Goal: Navigation & Orientation: Find specific page/section

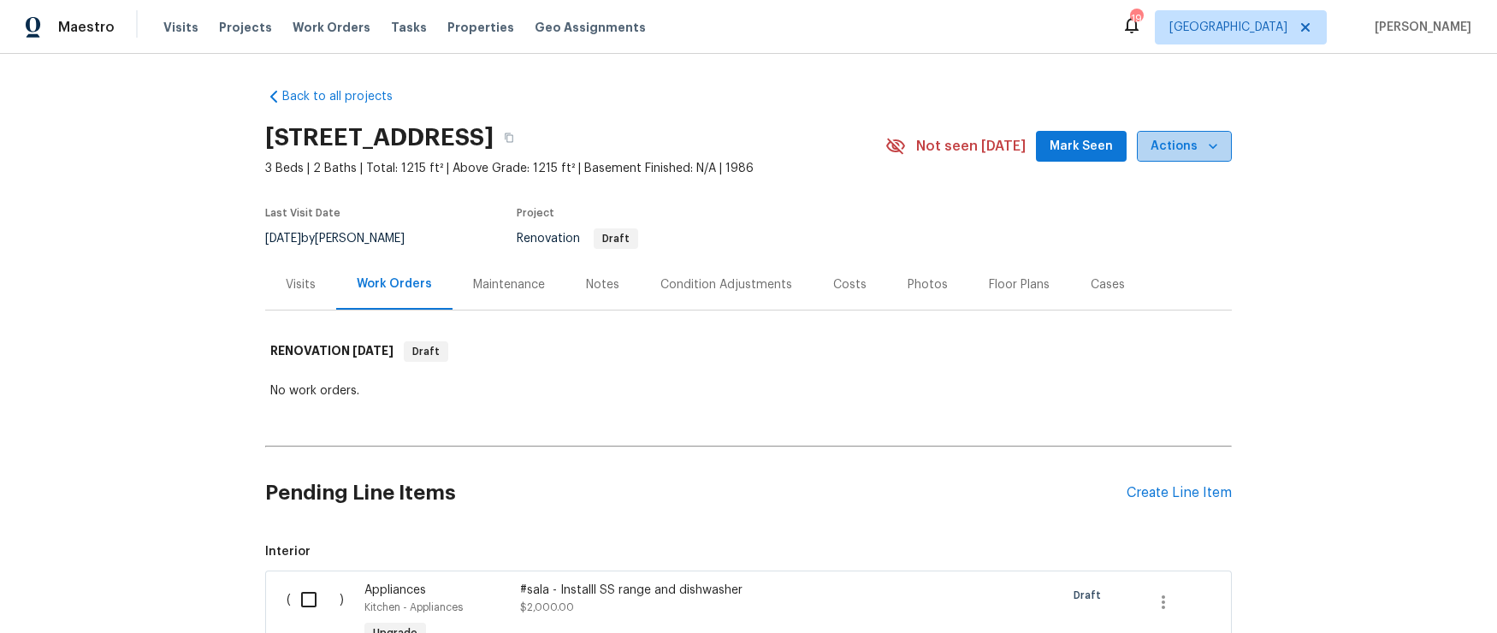
click at [1208, 149] on icon "button" at bounding box center [1212, 146] width 17 height 17
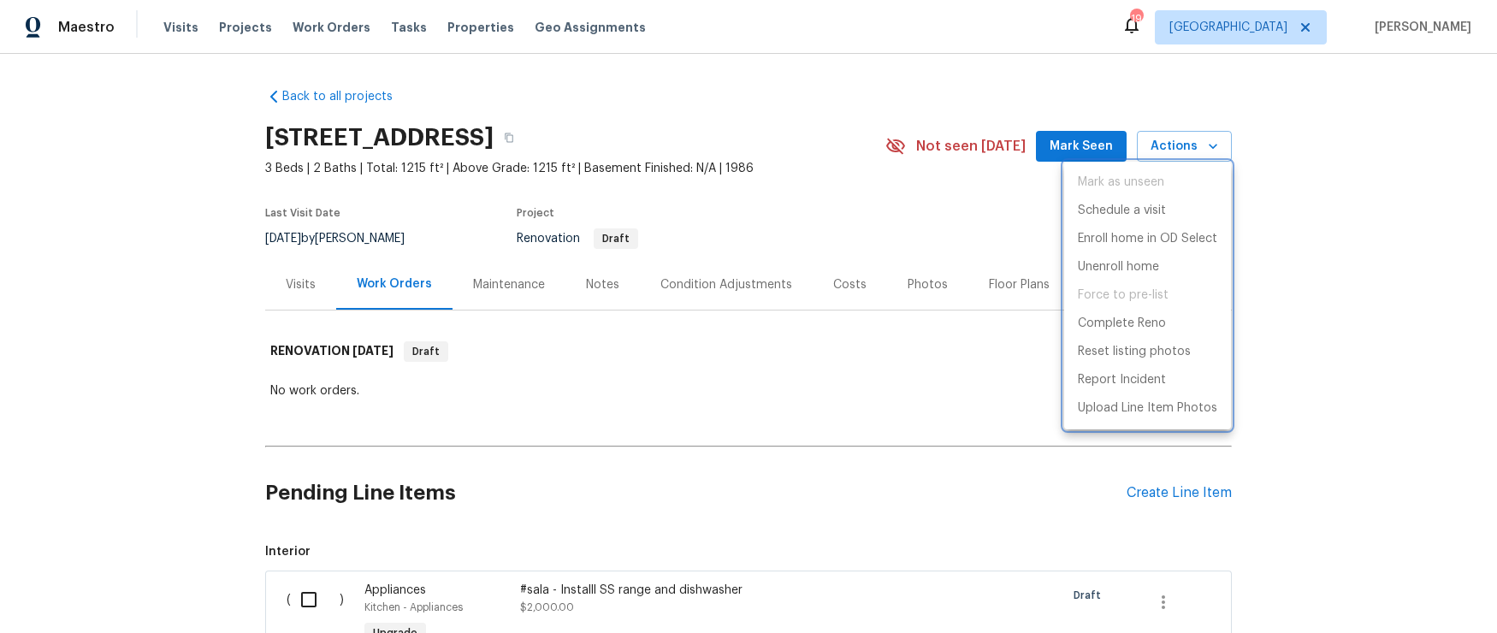
click at [1381, 160] on div at bounding box center [748, 316] width 1497 height 633
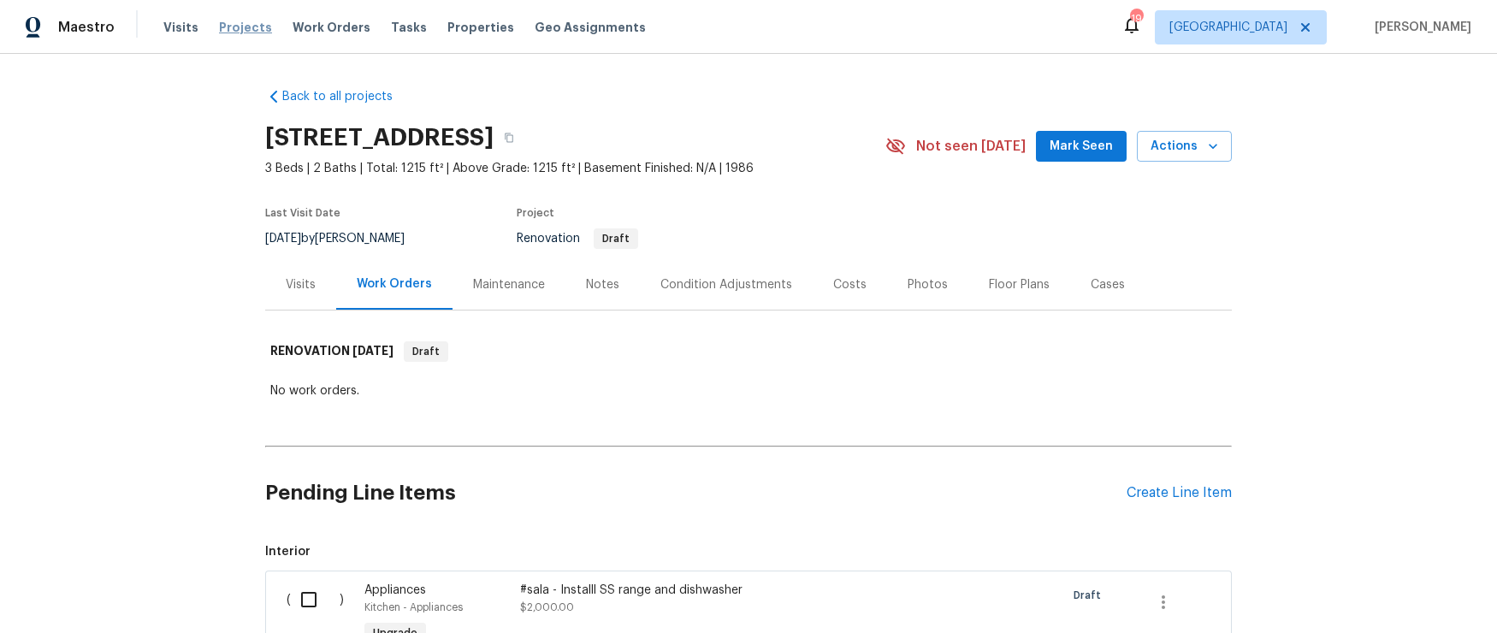
click at [240, 25] on span "Projects" at bounding box center [245, 27] width 53 height 17
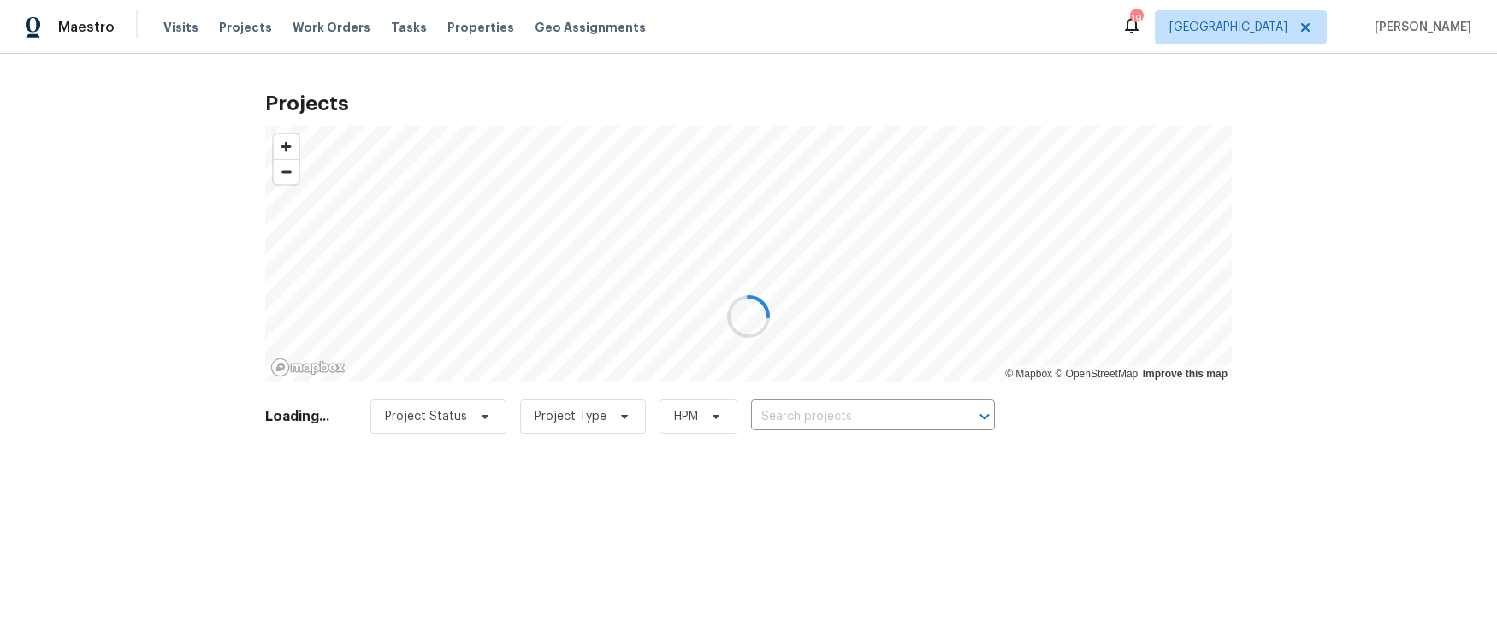
click at [583, 26] on div at bounding box center [748, 316] width 1497 height 633
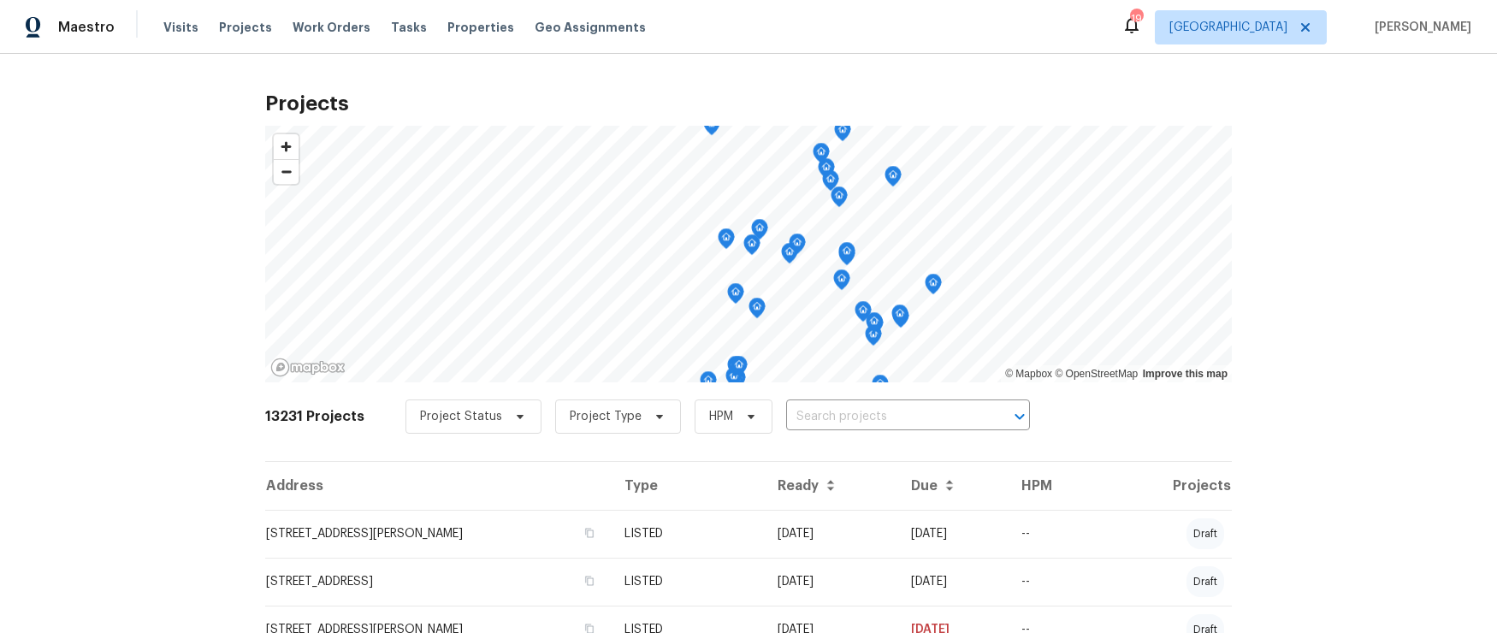
click at [535, 29] on span "Geo Assignments" at bounding box center [590, 27] width 111 height 17
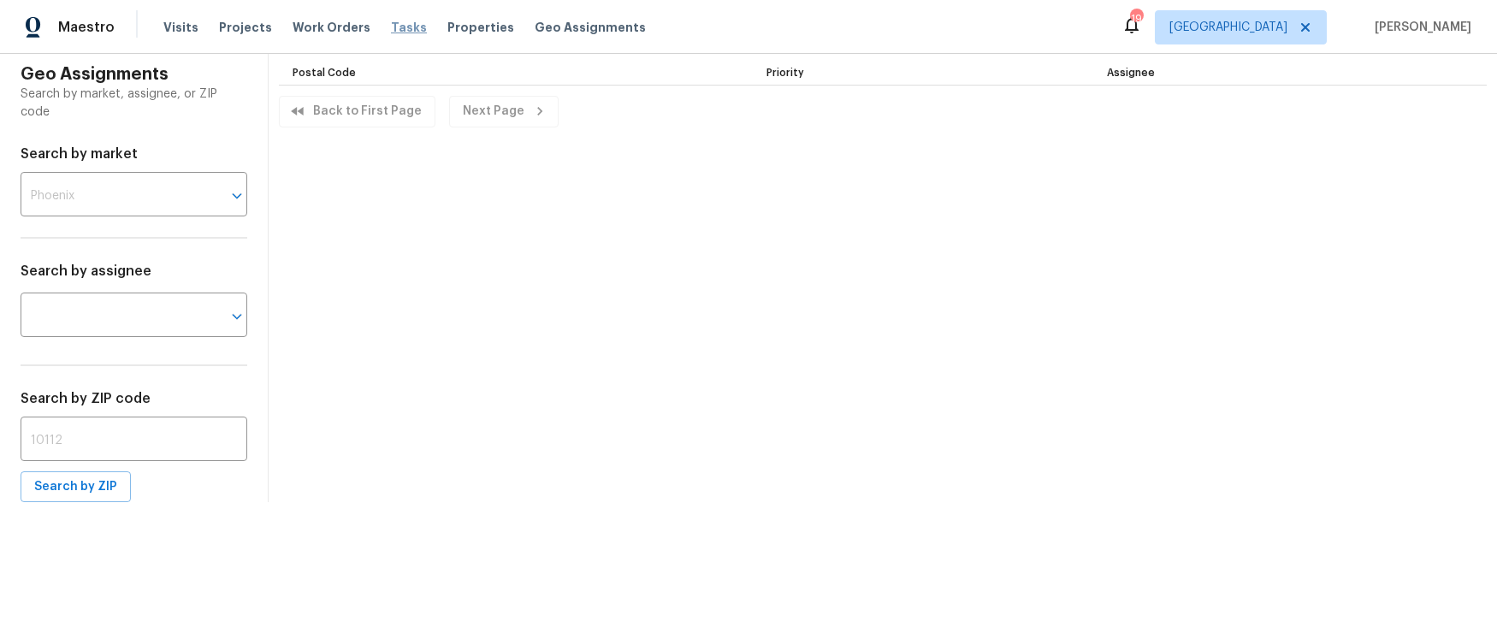
click at [391, 27] on span "Tasks" at bounding box center [409, 27] width 36 height 12
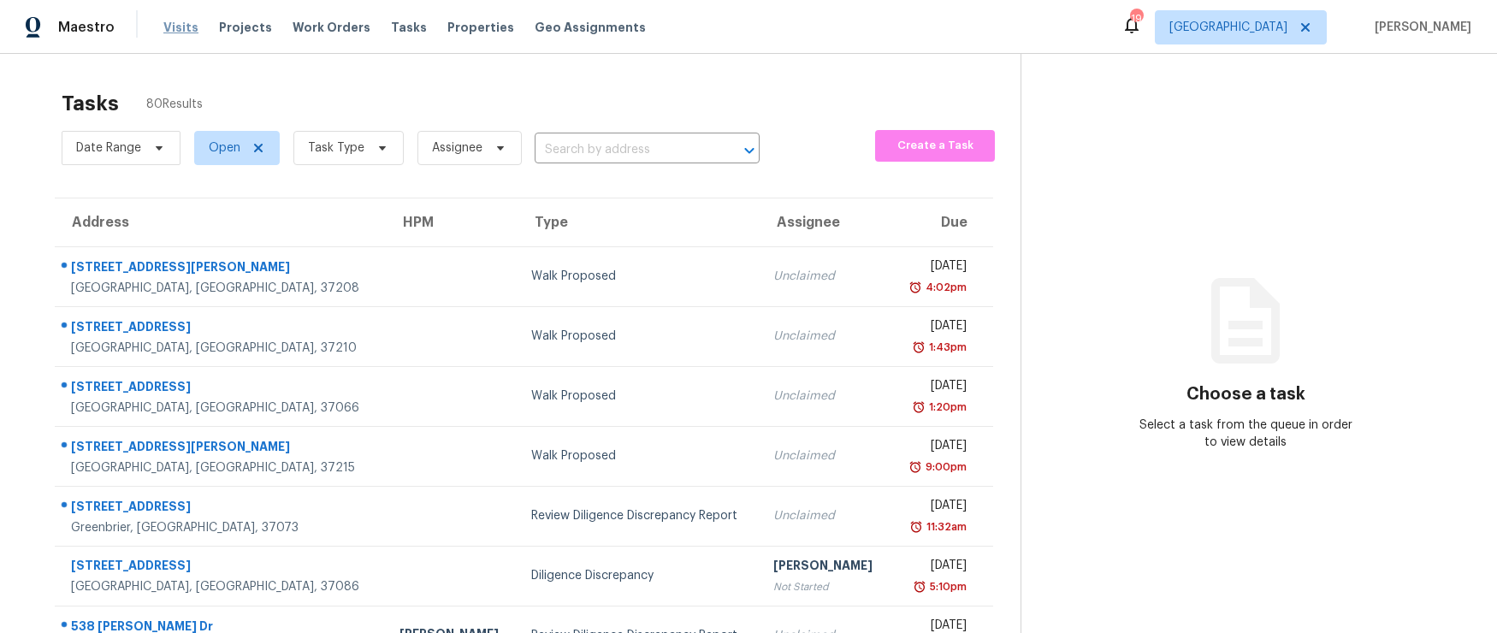
click at [178, 28] on span "Visits" at bounding box center [180, 27] width 35 height 17
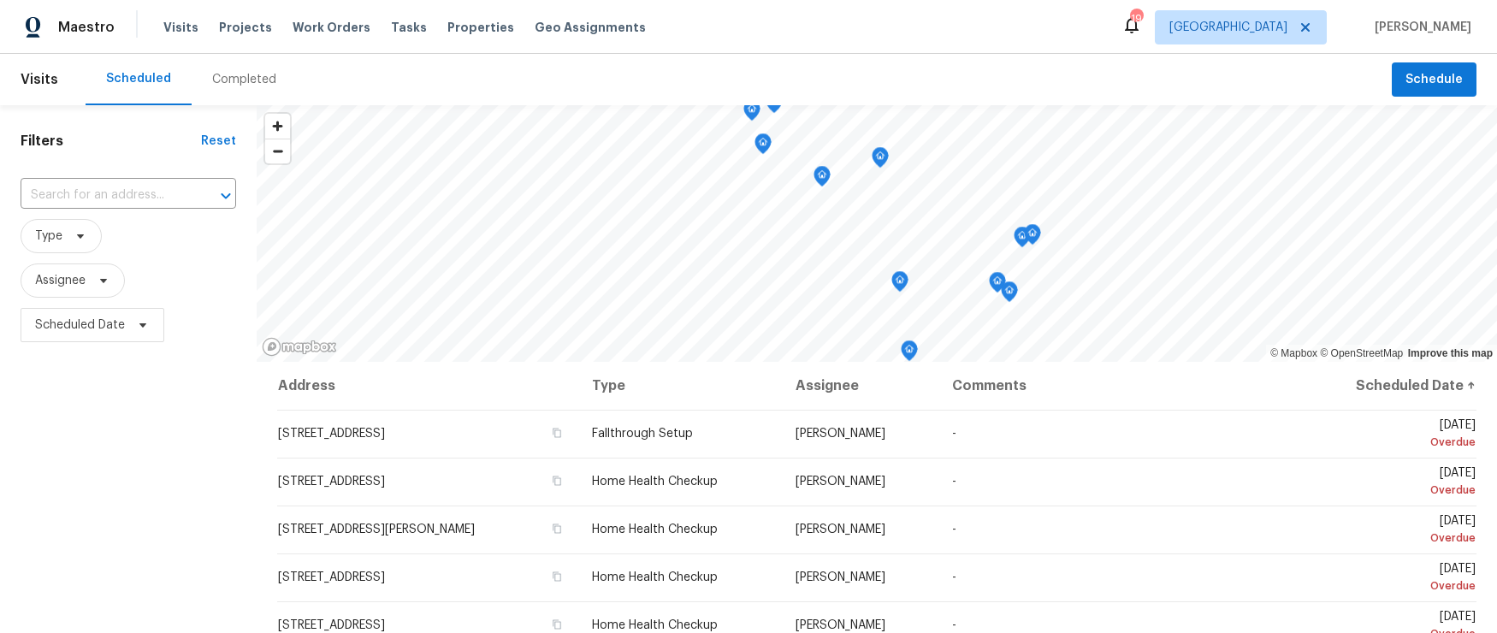
click at [226, 82] on div "Completed" at bounding box center [244, 79] width 64 height 17
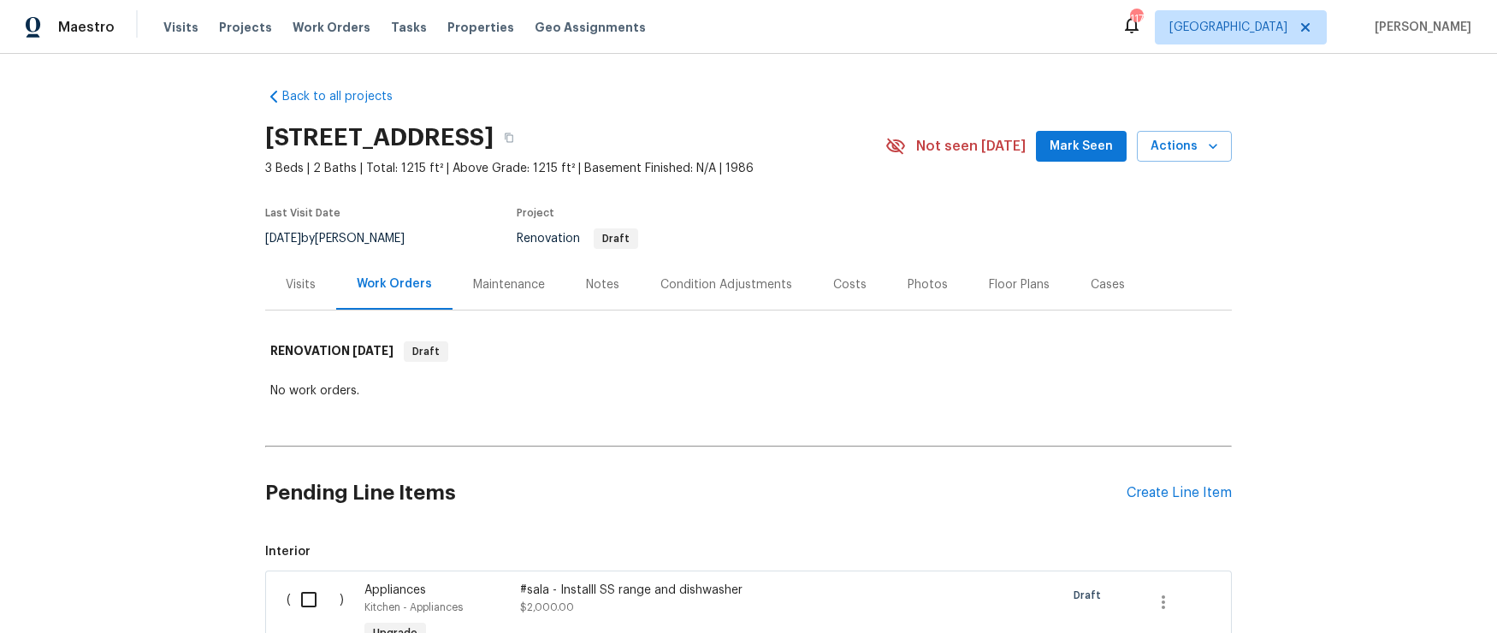
click at [312, 289] on div "Visits" at bounding box center [301, 284] width 30 height 17
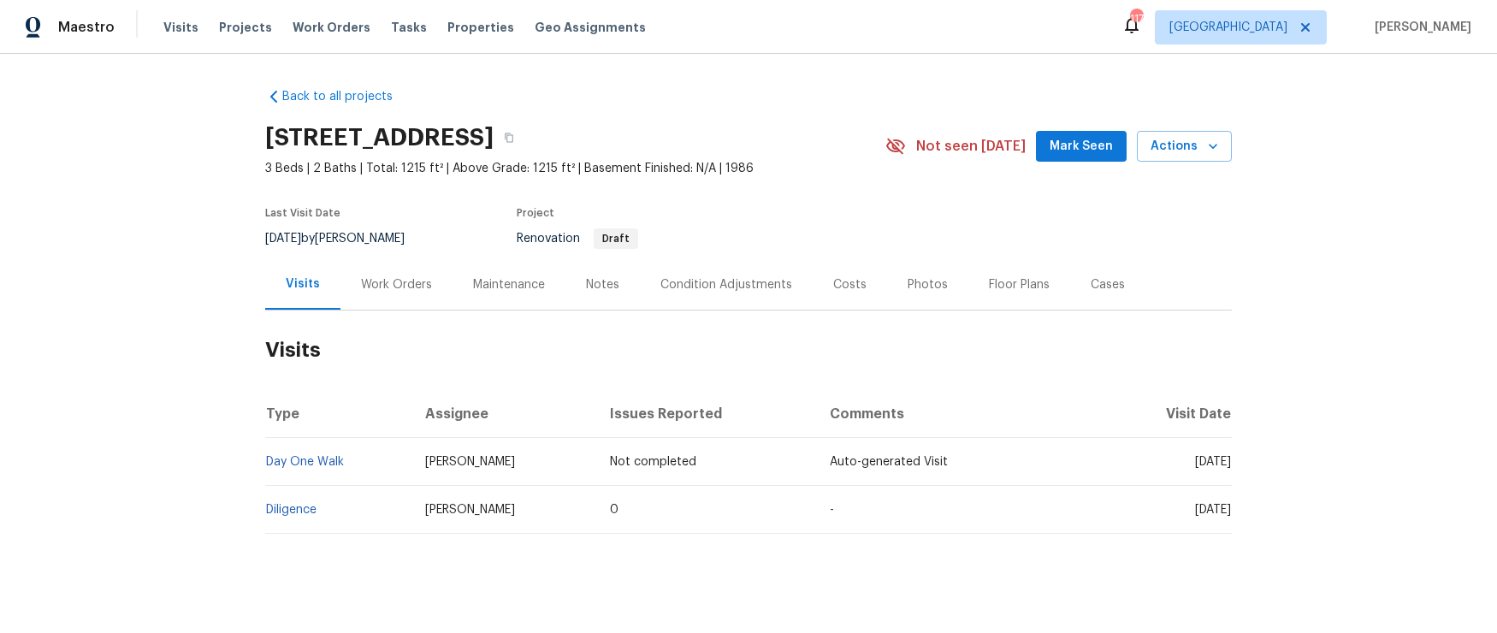
scroll to position [17, 0]
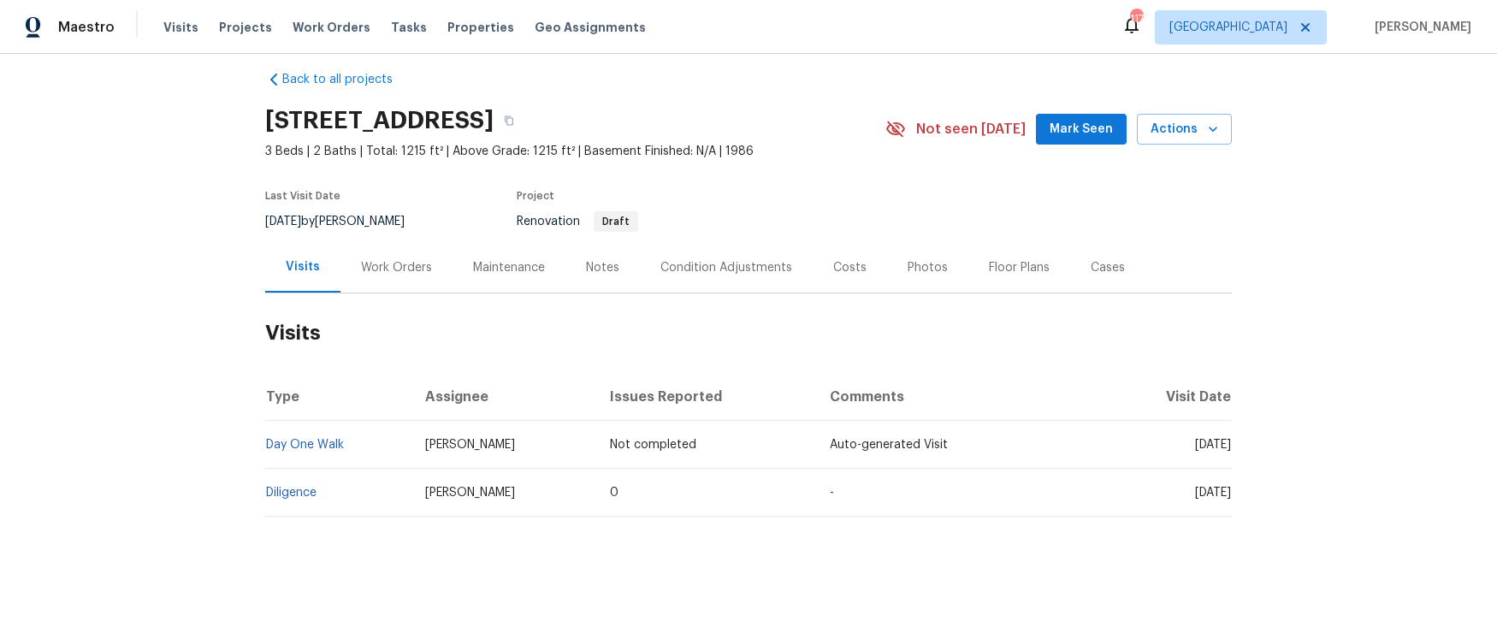
click at [601, 274] on div "Notes" at bounding box center [602, 267] width 33 height 17
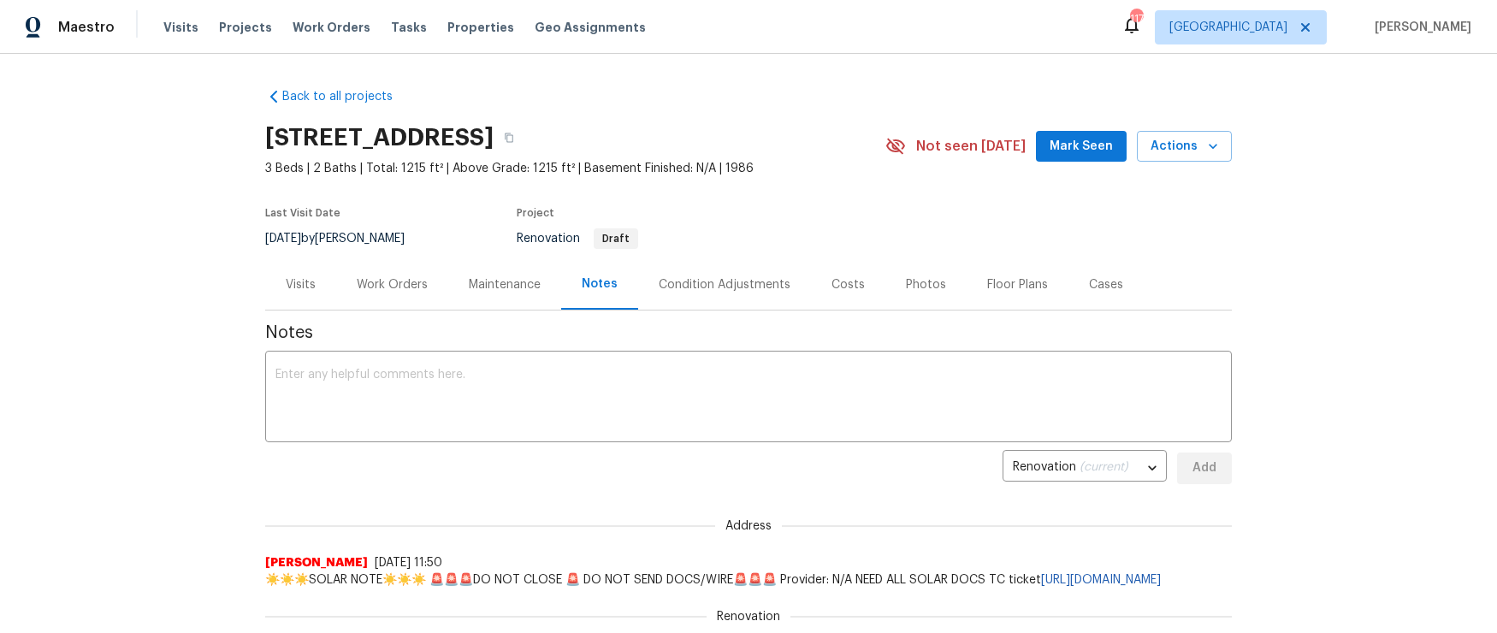
click at [307, 286] on div "Visits" at bounding box center [301, 284] width 30 height 17
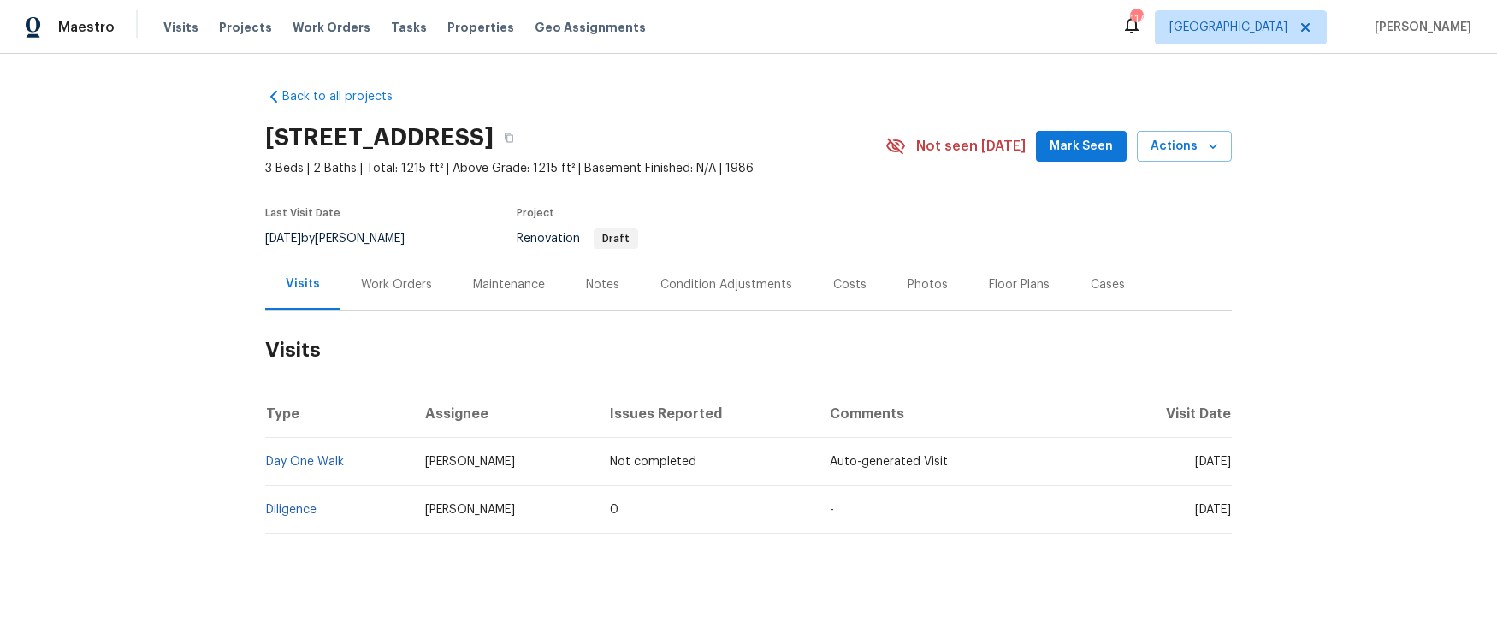
scroll to position [17, 0]
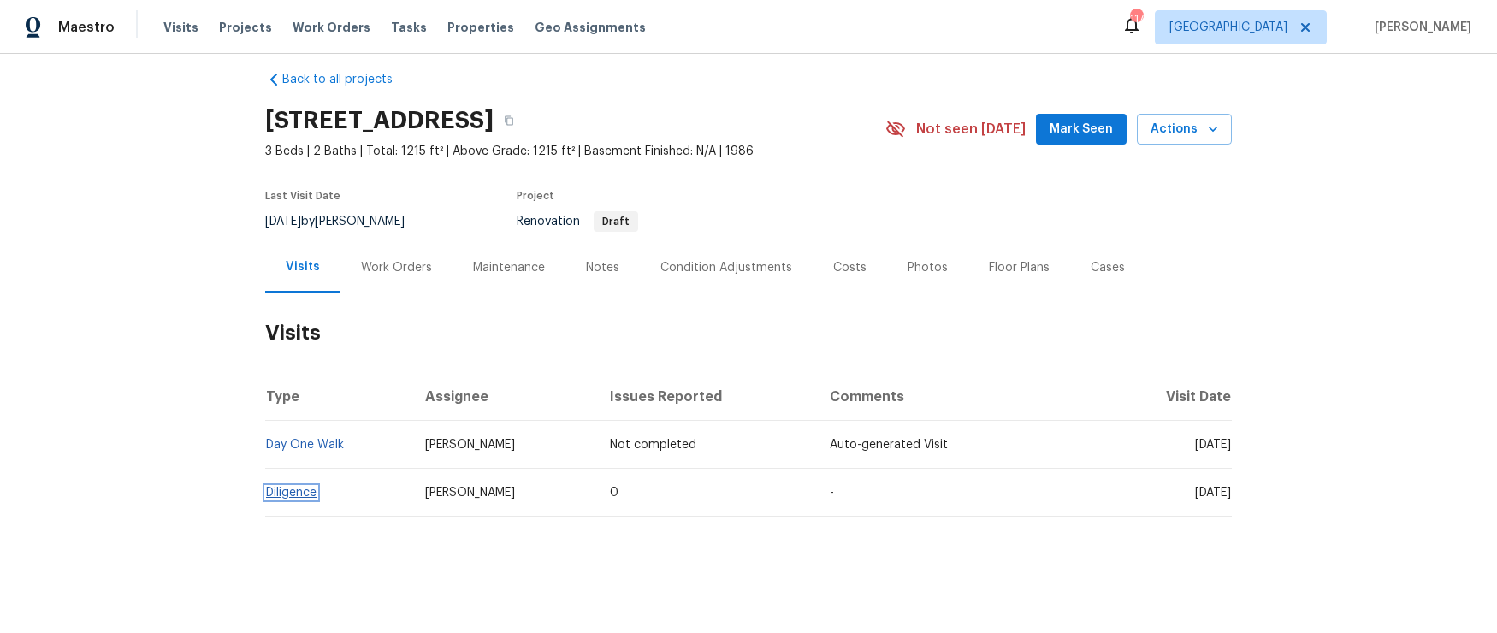
click at [295, 495] on link "Diligence" at bounding box center [291, 493] width 50 height 12
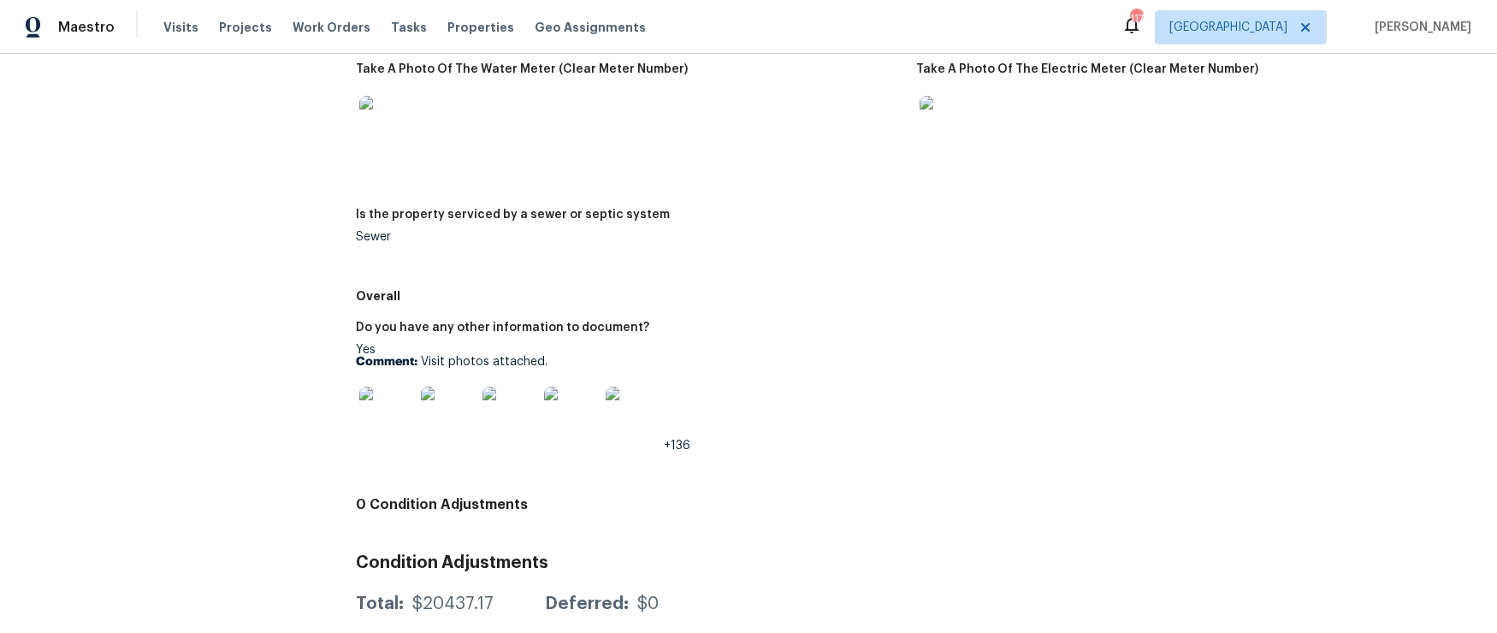
scroll to position [412, 0]
